Goal: Task Accomplishment & Management: Use online tool/utility

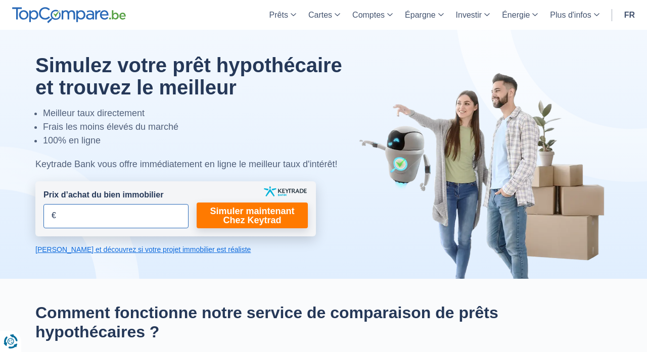
click at [159, 217] on input "Prix d’achat du bien immobilier" at bounding box center [115, 216] width 145 height 24
type input "367.500"
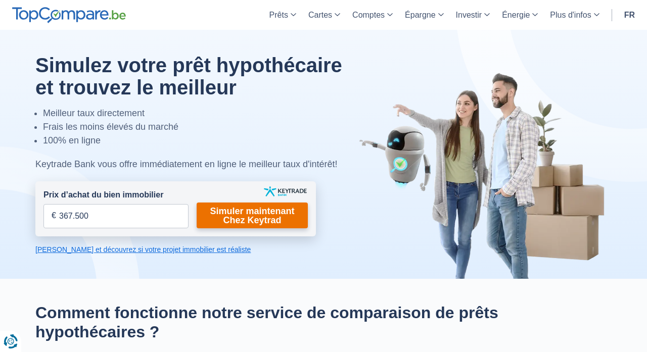
click at [240, 217] on link "Simuler maintenant Chez Keytrad" at bounding box center [252, 216] width 111 height 26
click at [246, 236] on form "Prix d’achat du bien immobilier 367.500 € Champs requis Vous devez fournir une …" at bounding box center [175, 208] width 281 height 55
click at [252, 212] on link "Simuler maintenant Chez Keytrad" at bounding box center [252, 216] width 111 height 26
click at [210, 247] on link "[PERSON_NAME] et découvrez si votre projet immobilier est réaliste" at bounding box center [175, 250] width 281 height 10
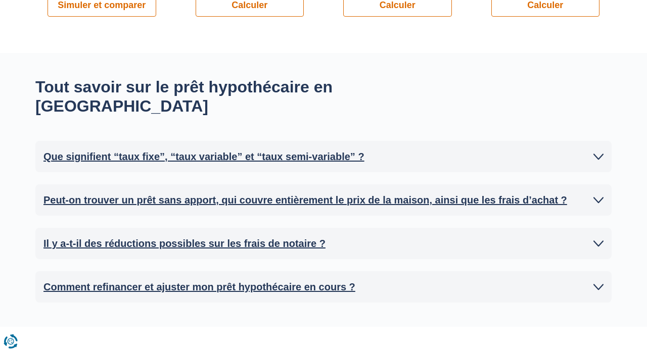
scroll to position [941, 0]
click at [602, 151] on icon at bounding box center [598, 156] width 10 height 10
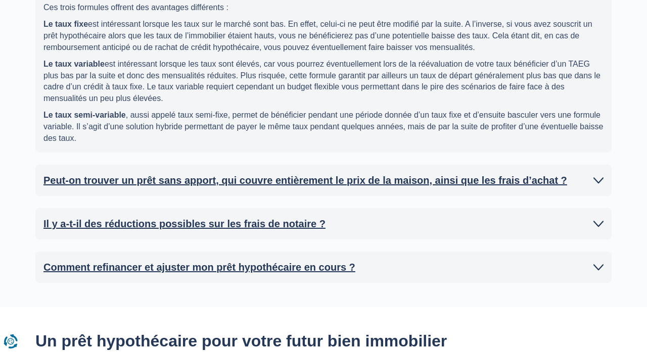
scroll to position [1109, 0]
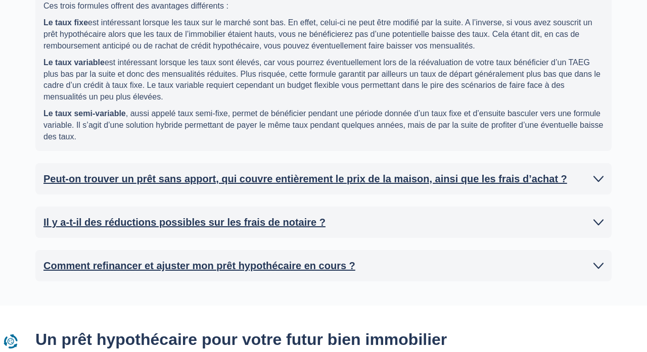
click at [467, 215] on link "Il y a-t-il des réductions possibles sur les frais de notaire ?" at bounding box center [323, 222] width 560 height 15
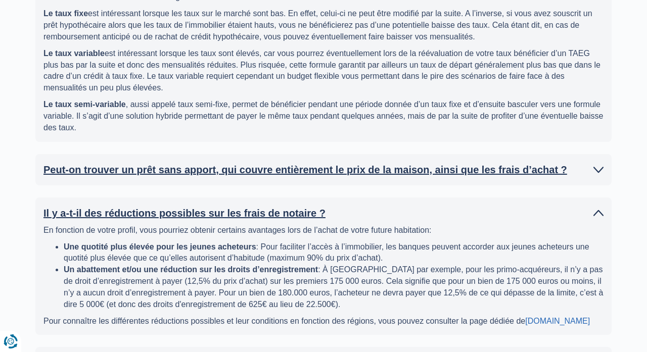
scroll to position [1118, 1]
